Goal: Book appointment/travel/reservation

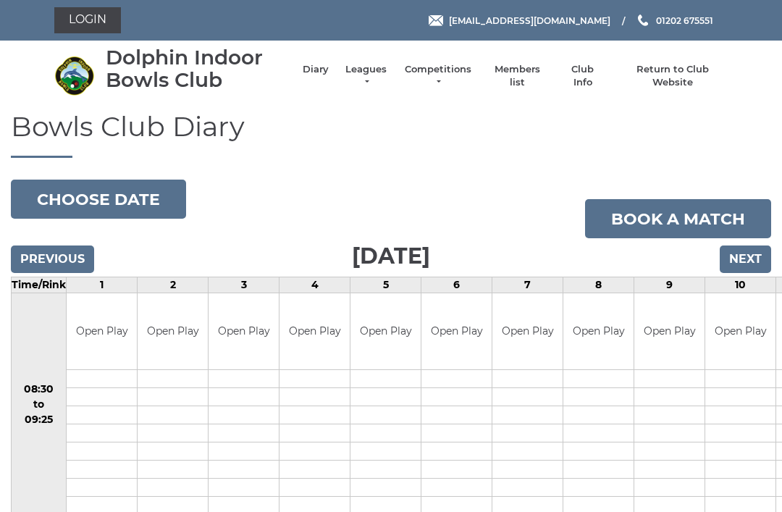
scroll to position [75, 0]
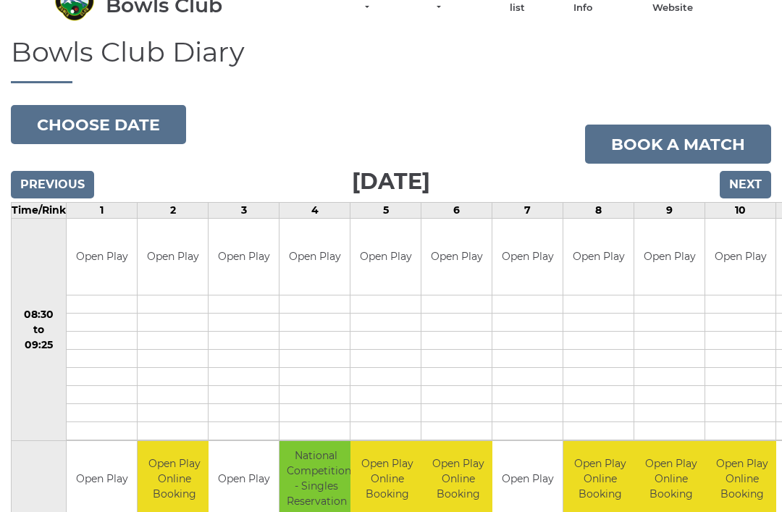
click at [123, 117] on button "Choose date" at bounding box center [98, 124] width 175 height 39
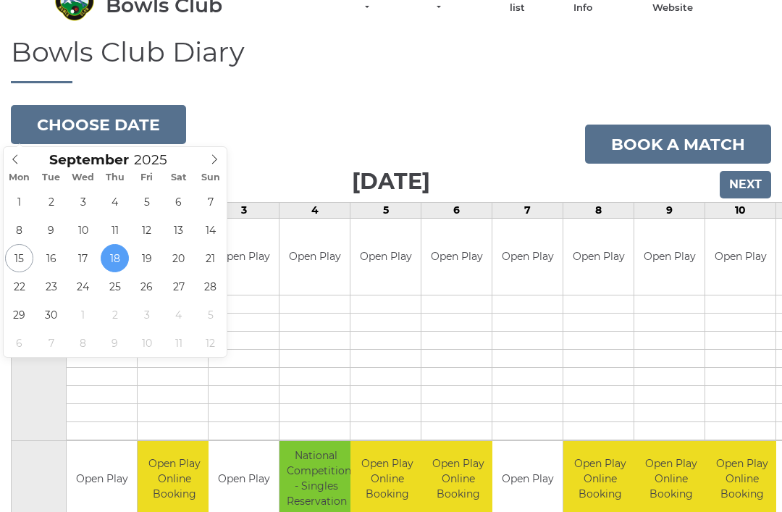
type input "[DATE]"
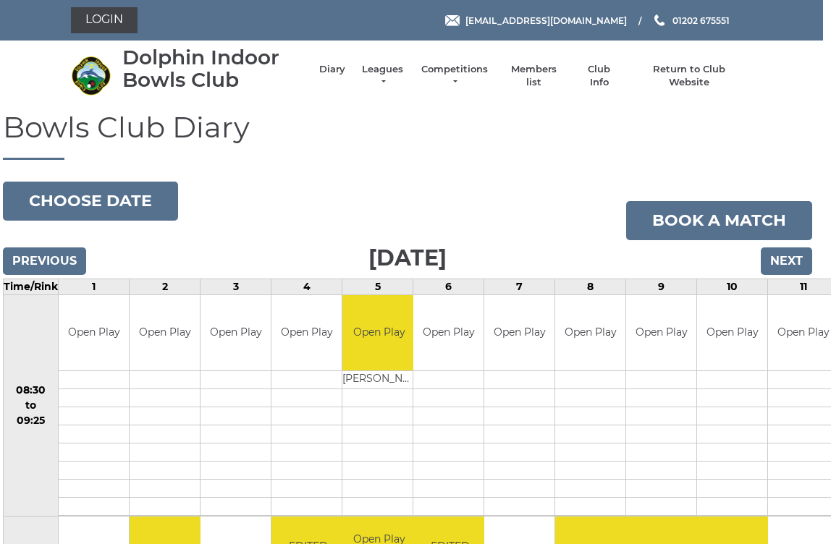
scroll to position [0, 8]
click at [111, 194] on button "Choose date" at bounding box center [91, 201] width 175 height 39
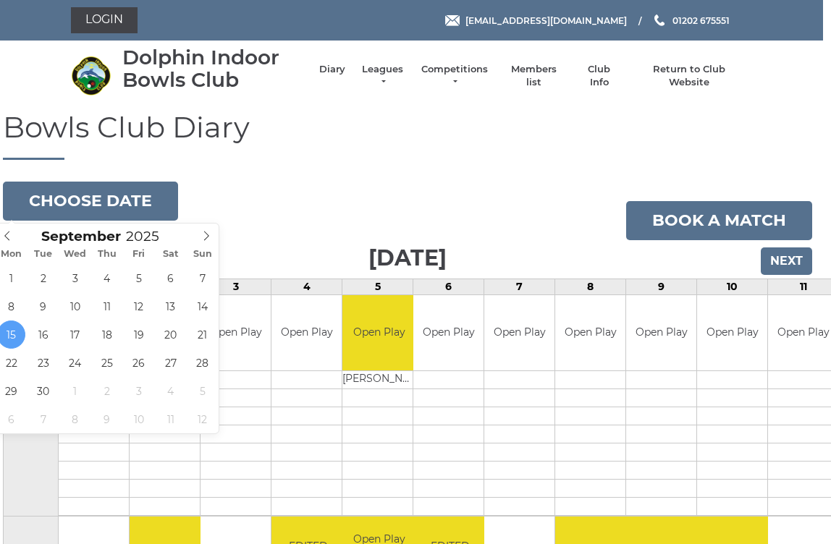
type input "[DATE]"
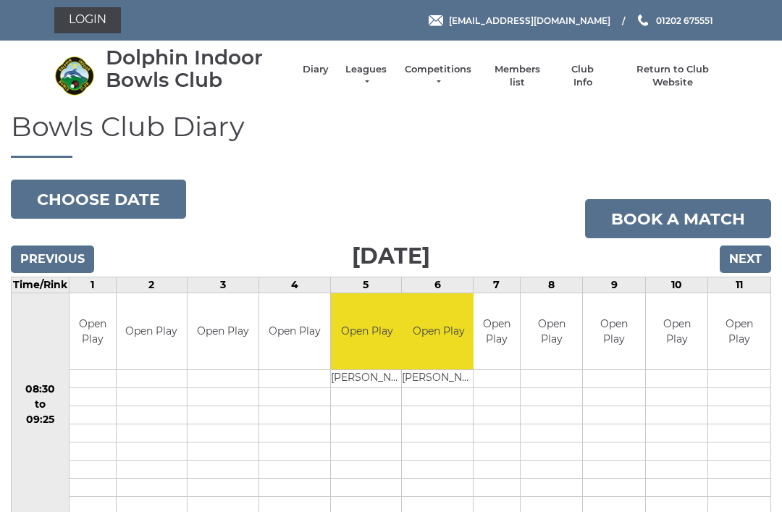
click at [60, 260] on input "Previous" at bounding box center [52, 259] width 83 height 28
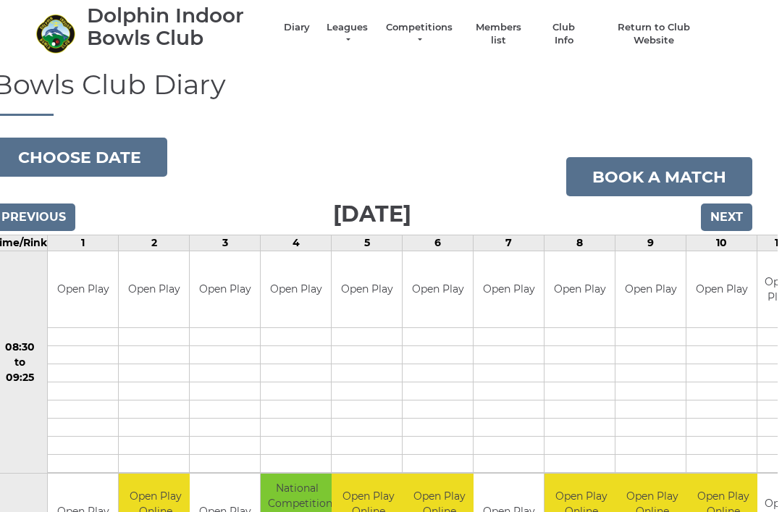
scroll to position [0, 14]
